Goal: Book appointment/travel/reservation

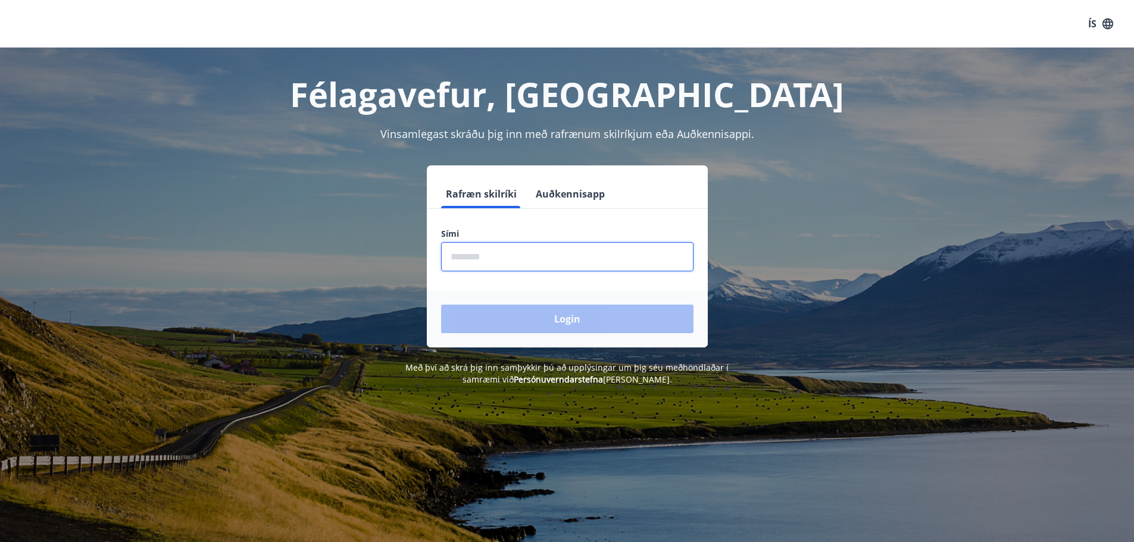
click at [591, 267] on input "phone" at bounding box center [567, 256] width 252 height 29
type input "********"
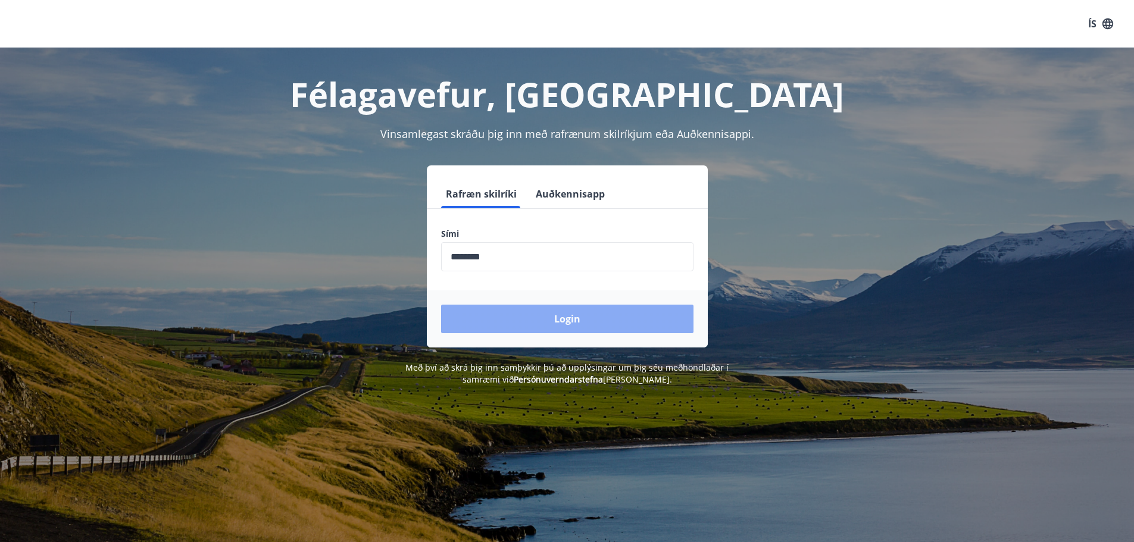
click at [531, 322] on button "Login" at bounding box center [567, 319] width 252 height 29
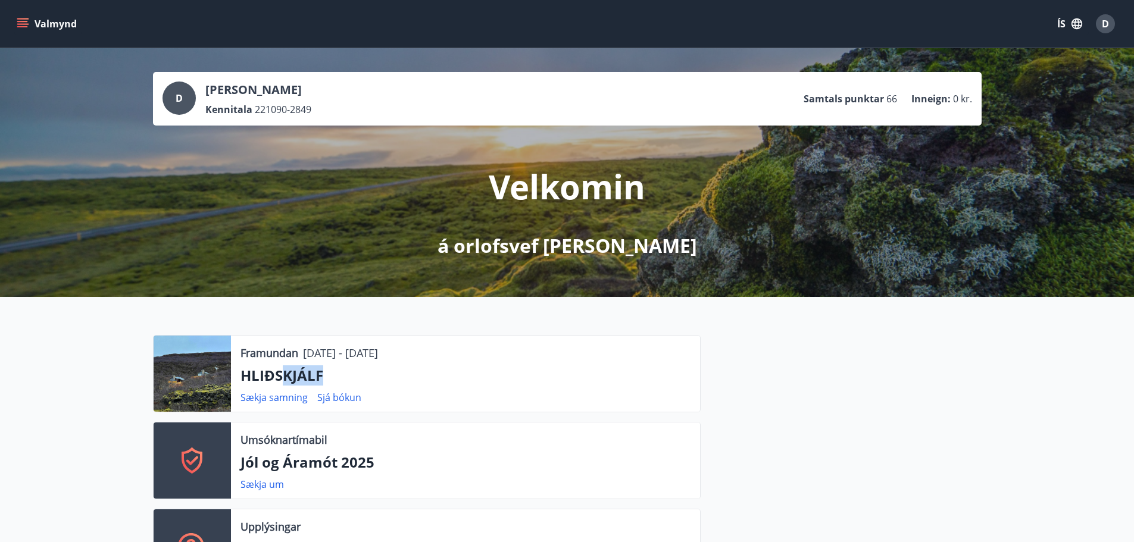
drag, startPoint x: 328, startPoint y: 374, endPoint x: 281, endPoint y: 375, distance: 47.0
click at [281, 375] on p "HLIÐSKJÁLF" at bounding box center [465, 375] width 450 height 20
click at [26, 19] on icon "menu" at bounding box center [23, 18] width 13 height 1
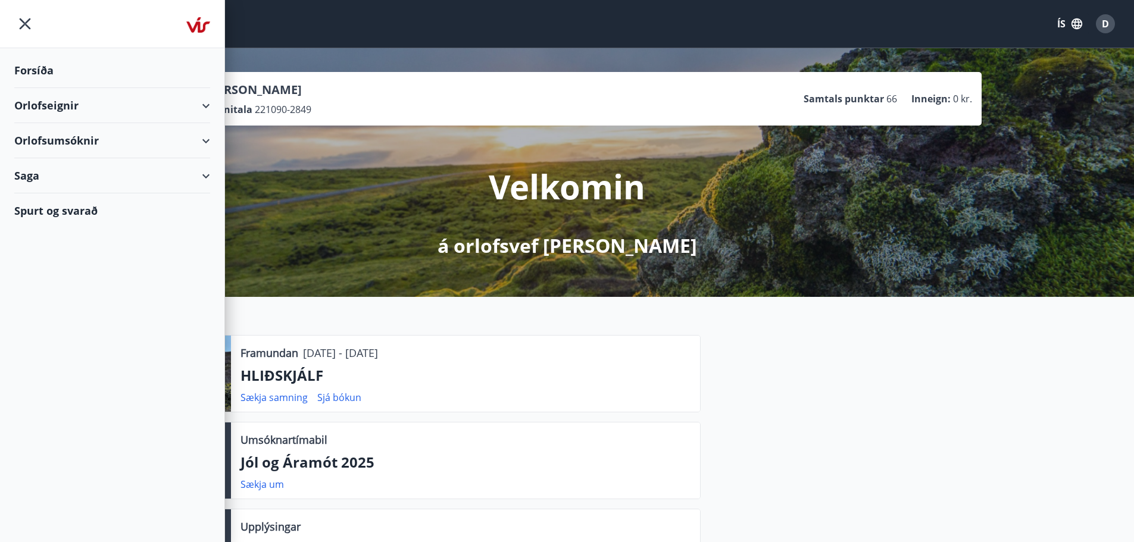
click at [209, 106] on div "Orlofseignir" at bounding box center [112, 105] width 196 height 35
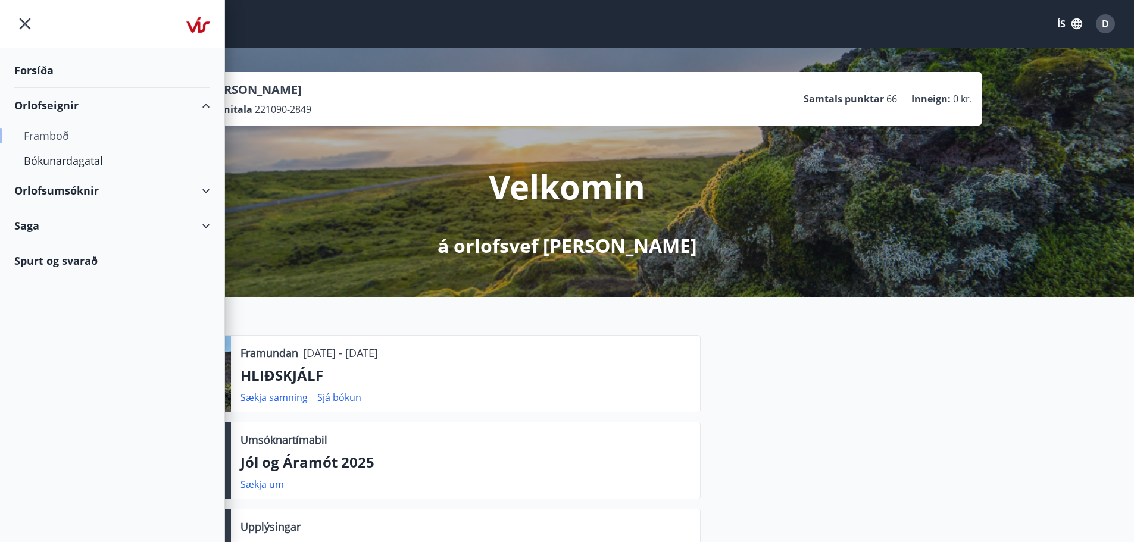
click at [60, 139] on div "Framboð" at bounding box center [112, 135] width 177 height 25
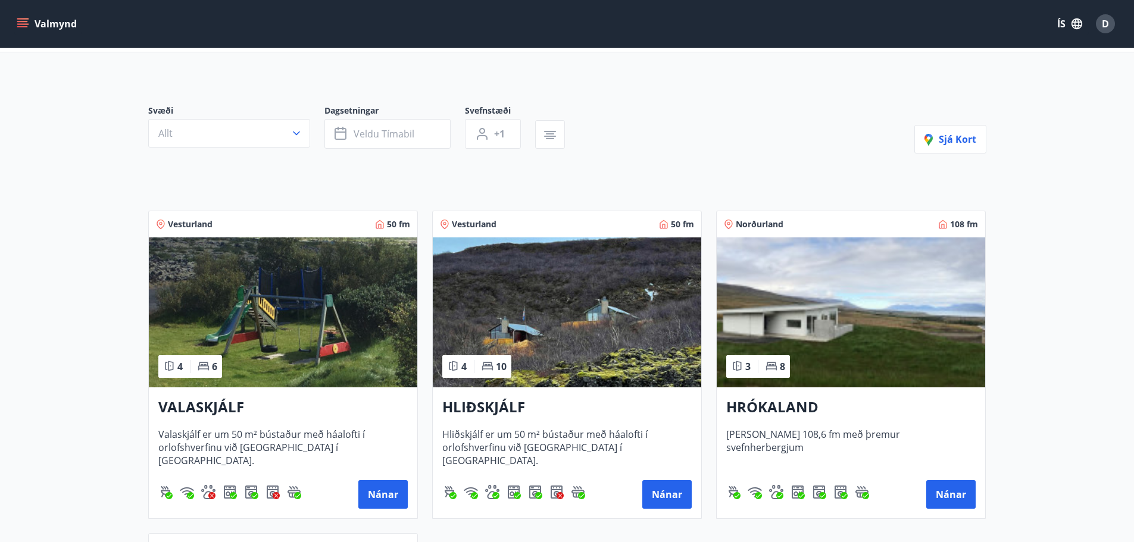
scroll to position [119, 0]
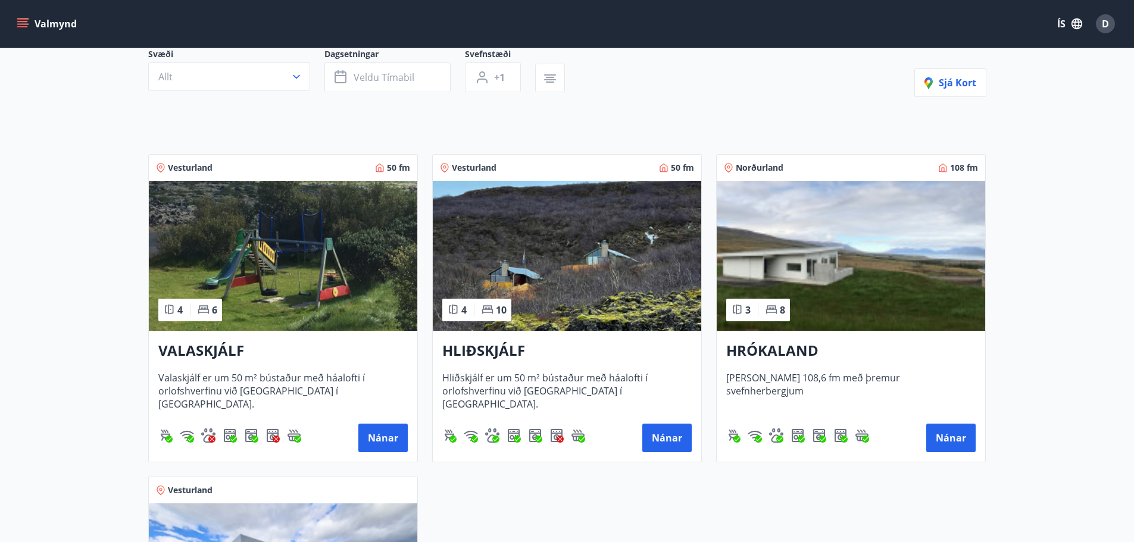
click at [534, 281] on img at bounding box center [567, 256] width 268 height 150
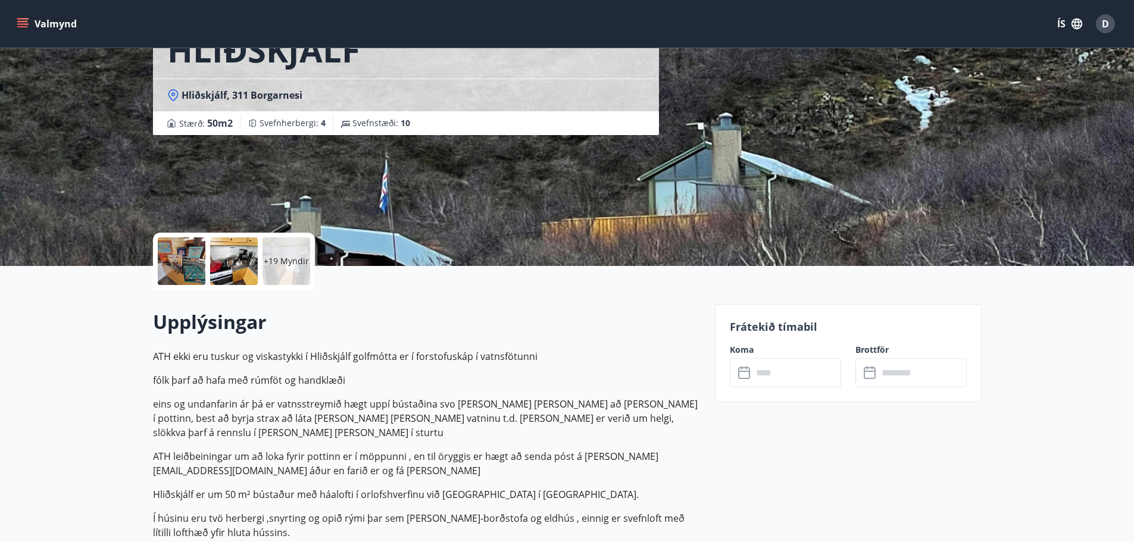
scroll to position [119, 0]
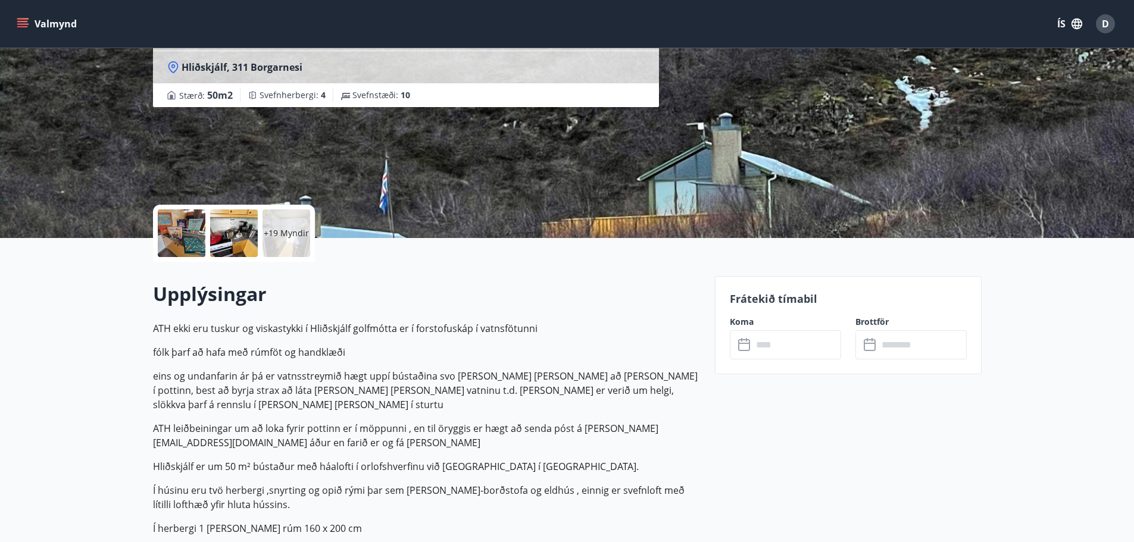
click at [805, 350] on input "text" at bounding box center [796, 344] width 89 height 29
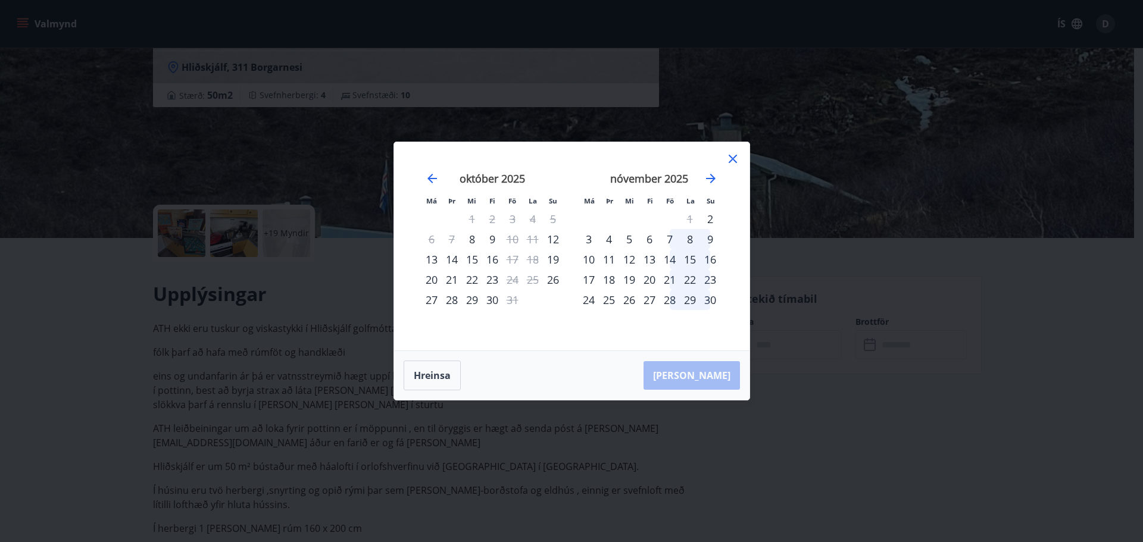
click at [671, 239] on div "7" at bounding box center [669, 239] width 20 height 20
click at [710, 242] on div "9" at bounding box center [710, 239] width 20 height 20
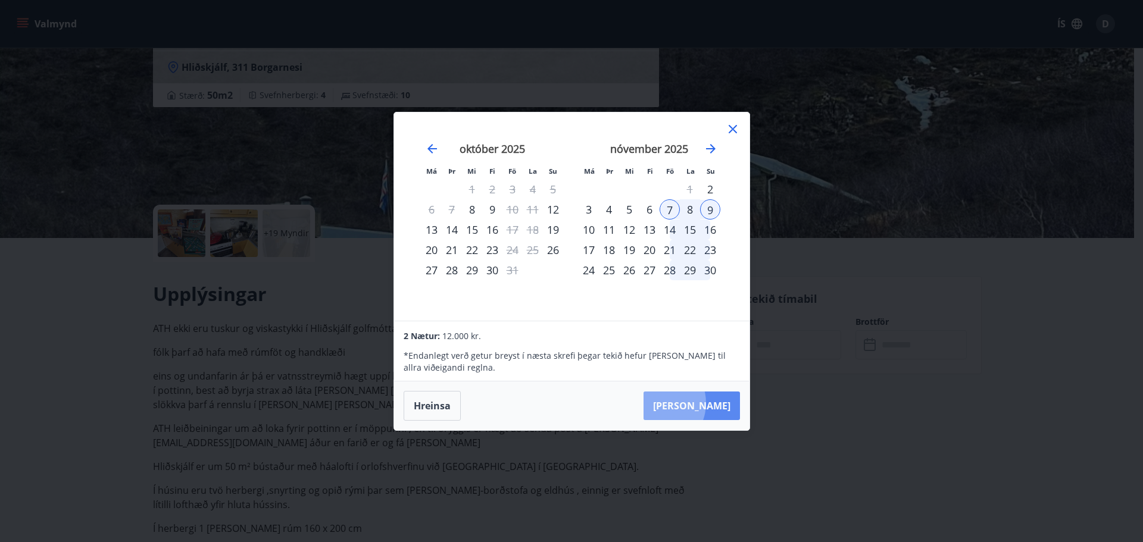
click at [693, 403] on button "Taka Frá" at bounding box center [691, 406] width 96 height 29
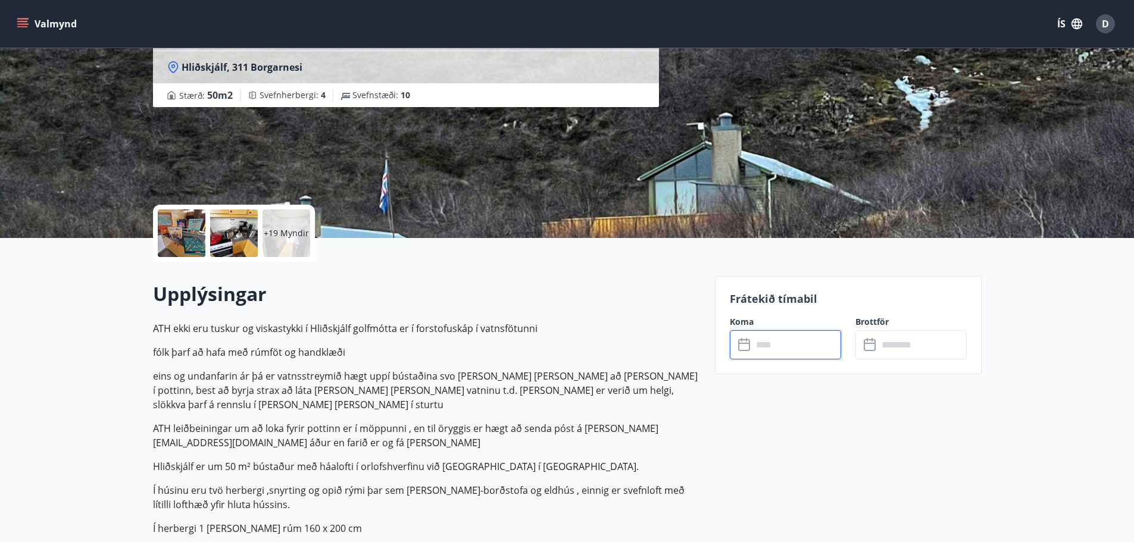
type input "******"
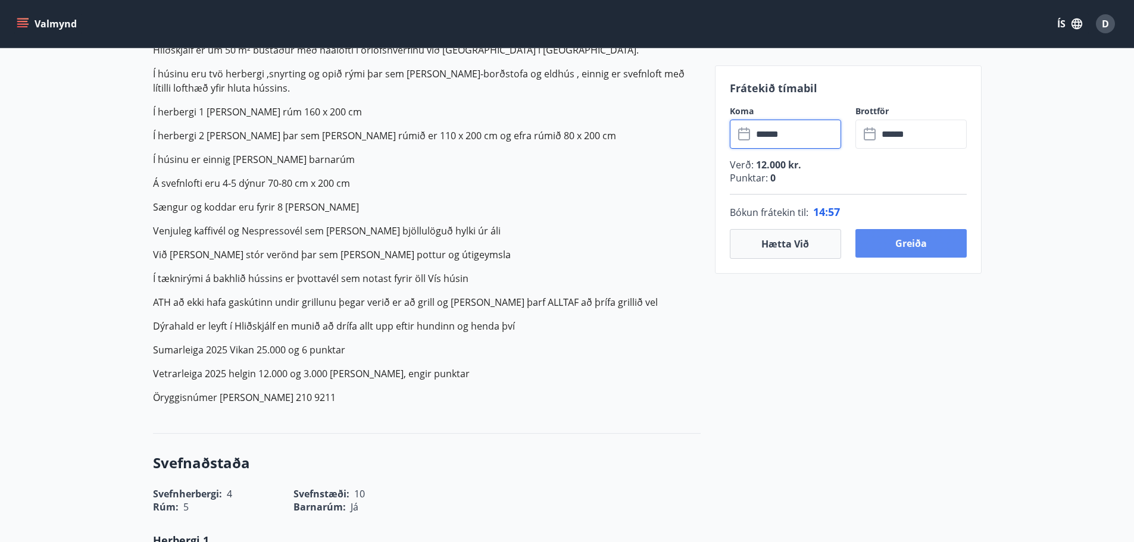
click at [912, 244] on button "Greiða" at bounding box center [910, 243] width 111 height 29
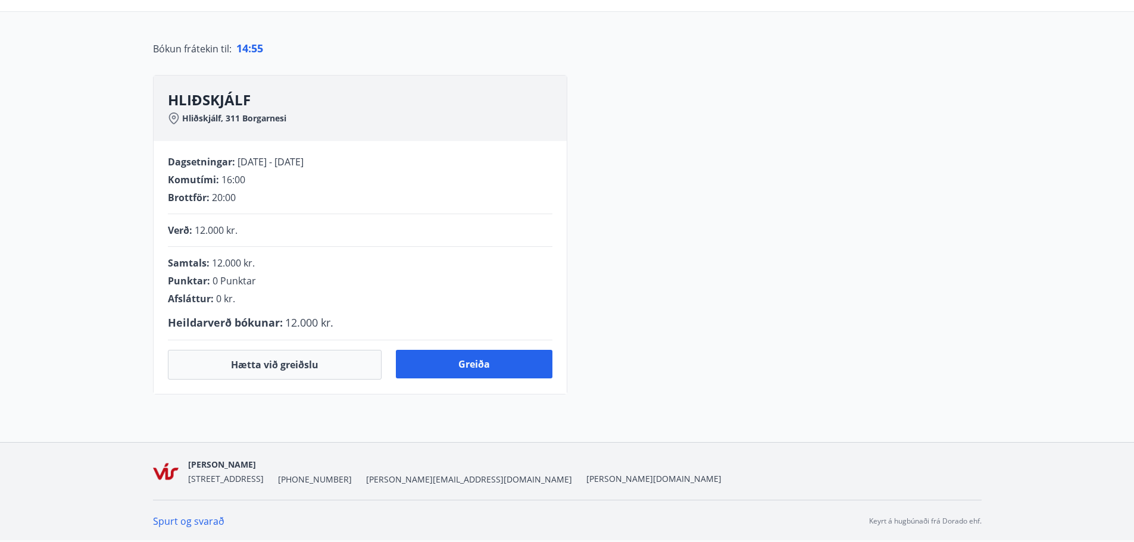
scroll to position [245, 0]
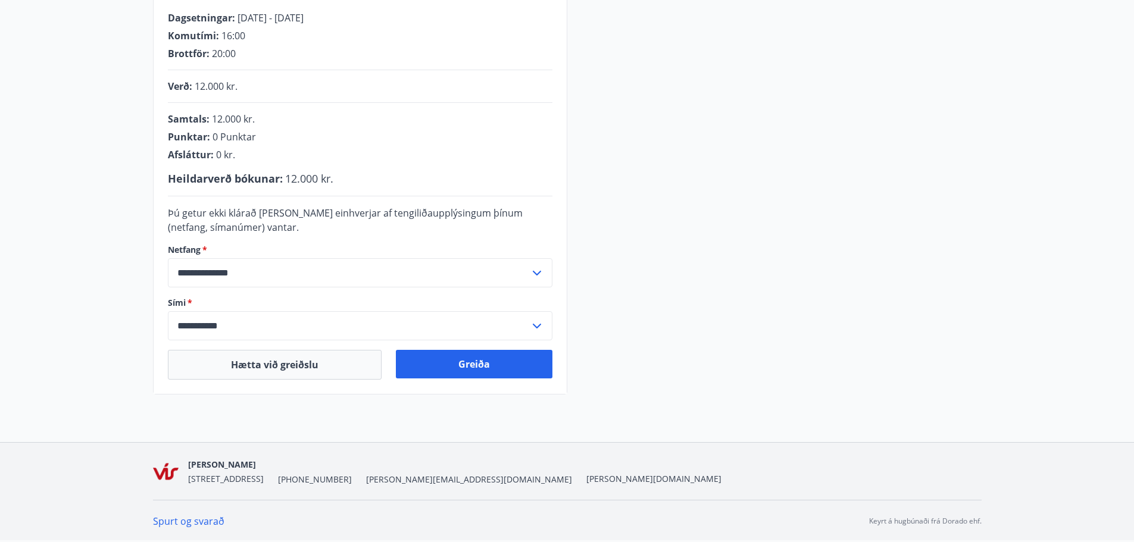
click at [497, 381] on div "**********" at bounding box center [360, 195] width 413 height 397
click at [493, 371] on button "Greiða" at bounding box center [474, 364] width 157 height 29
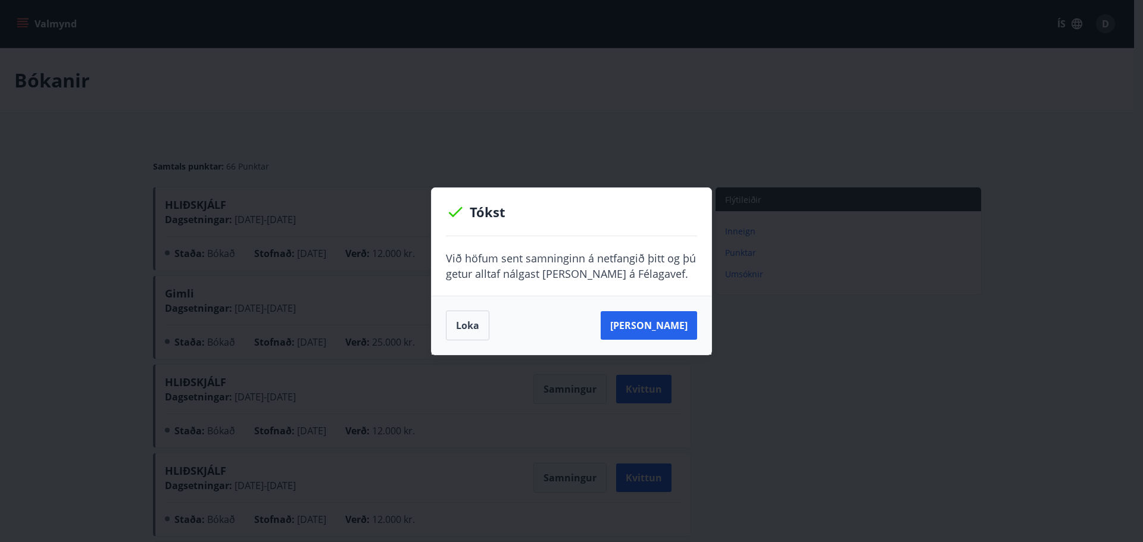
drag, startPoint x: 464, startPoint y: 318, endPoint x: 485, endPoint y: 189, distance: 130.9
click at [464, 318] on button "Loka" at bounding box center [467, 326] width 43 height 30
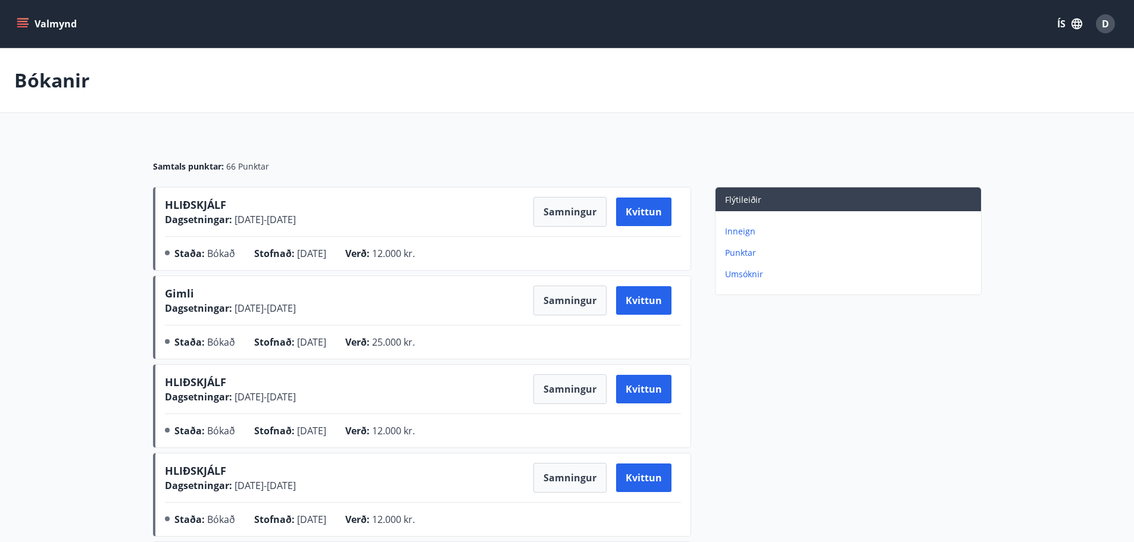
click at [239, 153] on div "Samtals punktar : 66 Punktar" at bounding box center [567, 162] width 828 height 50
click at [242, 154] on div "Samtals punktar : 66 Punktar" at bounding box center [567, 162] width 828 height 50
click at [748, 229] on p "Inneign" at bounding box center [850, 232] width 251 height 12
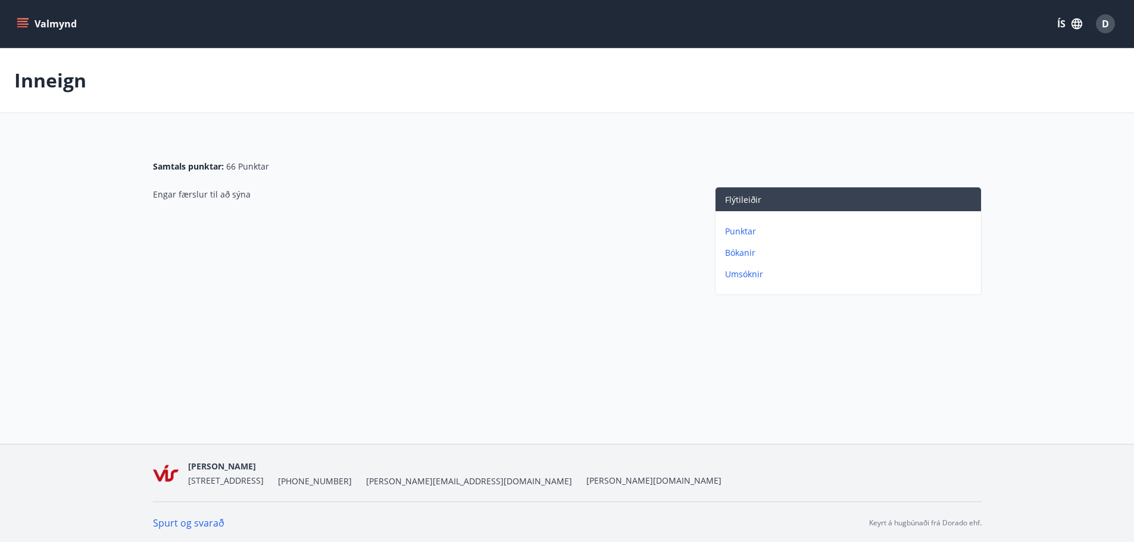
click at [745, 258] on p "Bókanir" at bounding box center [850, 253] width 251 height 12
